Goal: Transaction & Acquisition: Book appointment/travel/reservation

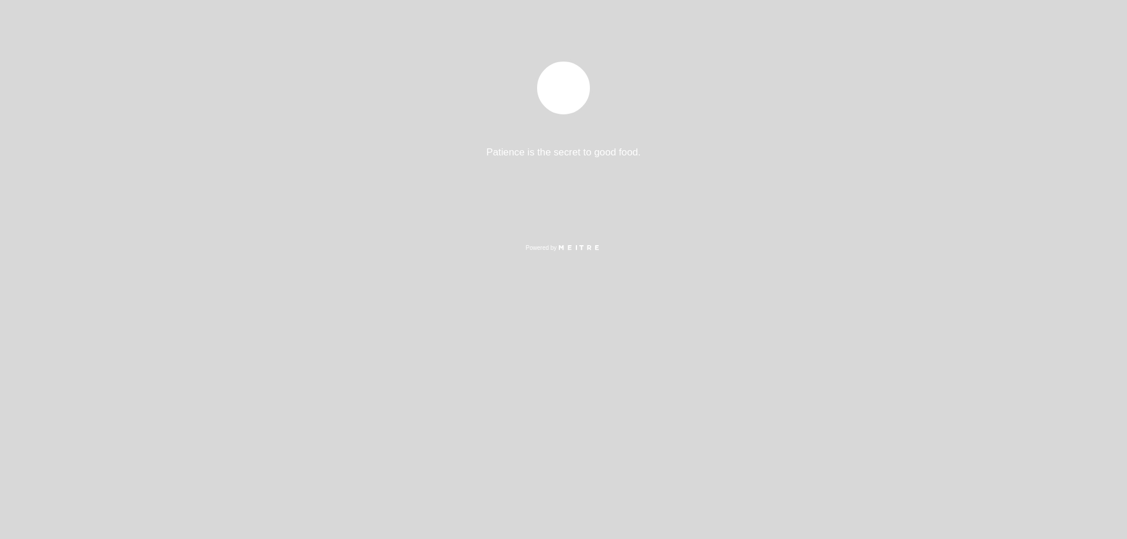
select select "es"
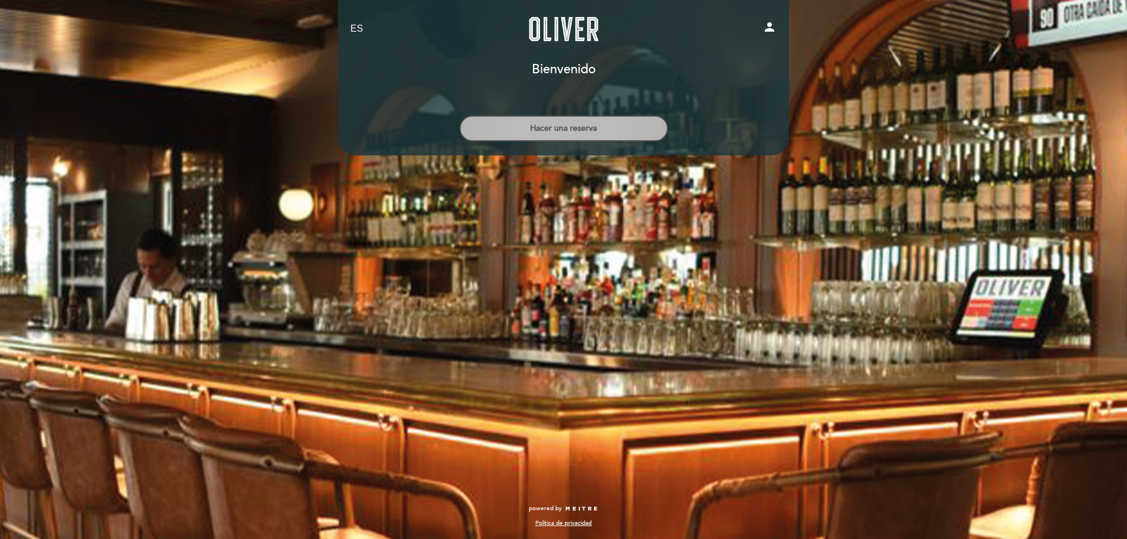
click at [566, 129] on button "Hacer una reserva" at bounding box center [564, 129] width 208 height 26
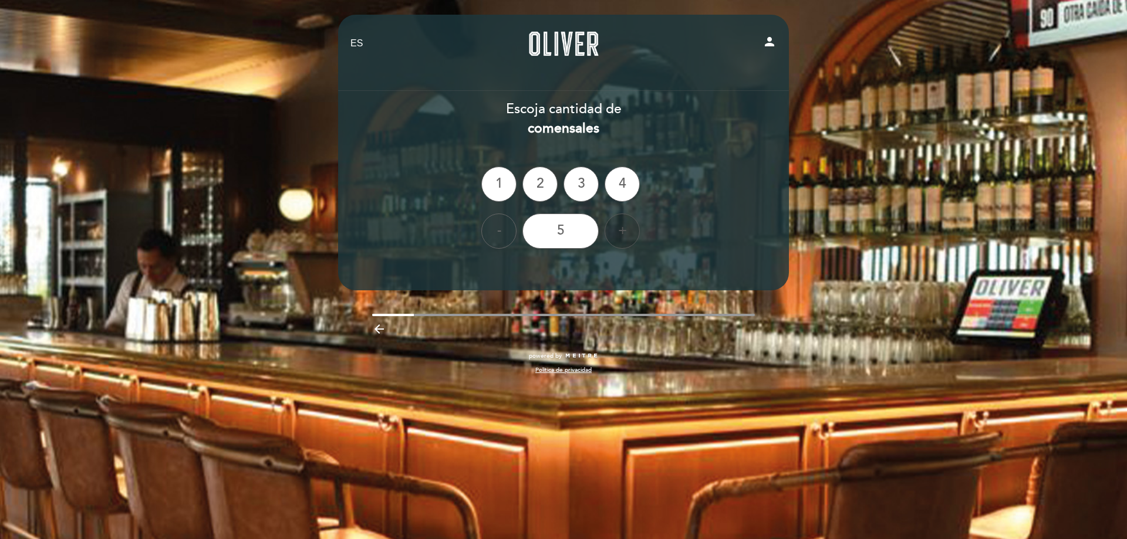
click at [625, 236] on div "+" at bounding box center [621, 231] width 35 height 35
click at [624, 235] on div "+" at bounding box center [621, 231] width 35 height 35
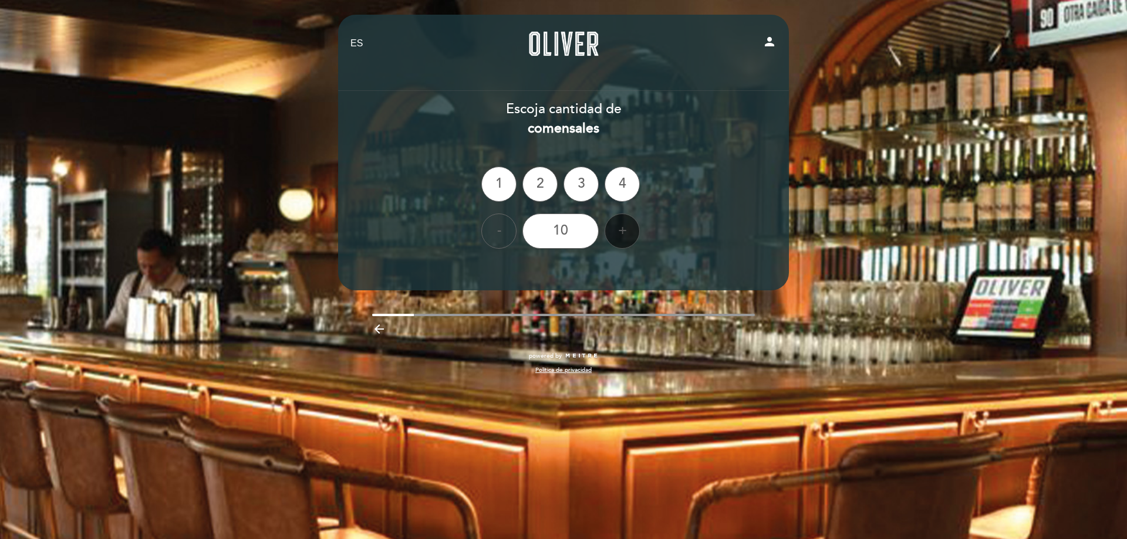
click at [624, 235] on div "+" at bounding box center [621, 231] width 35 height 35
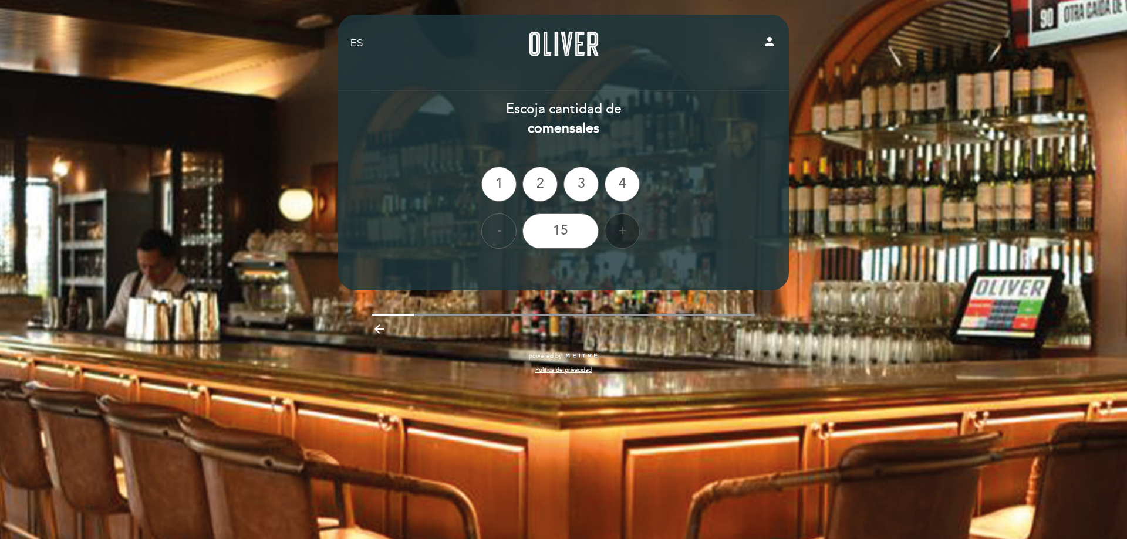
click at [624, 235] on div "+" at bounding box center [621, 231] width 35 height 35
click at [563, 238] on div "16" at bounding box center [560, 231] width 76 height 35
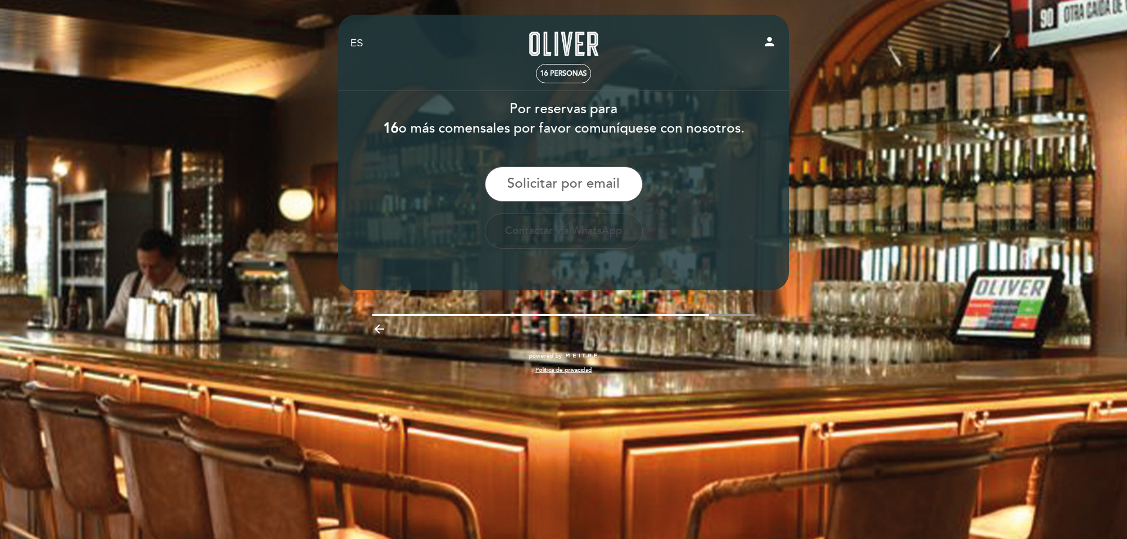
click at [538, 227] on button "Contactar via WhatsApp" at bounding box center [564, 231] width 158 height 35
